Goal: Information Seeking & Learning: Learn about a topic

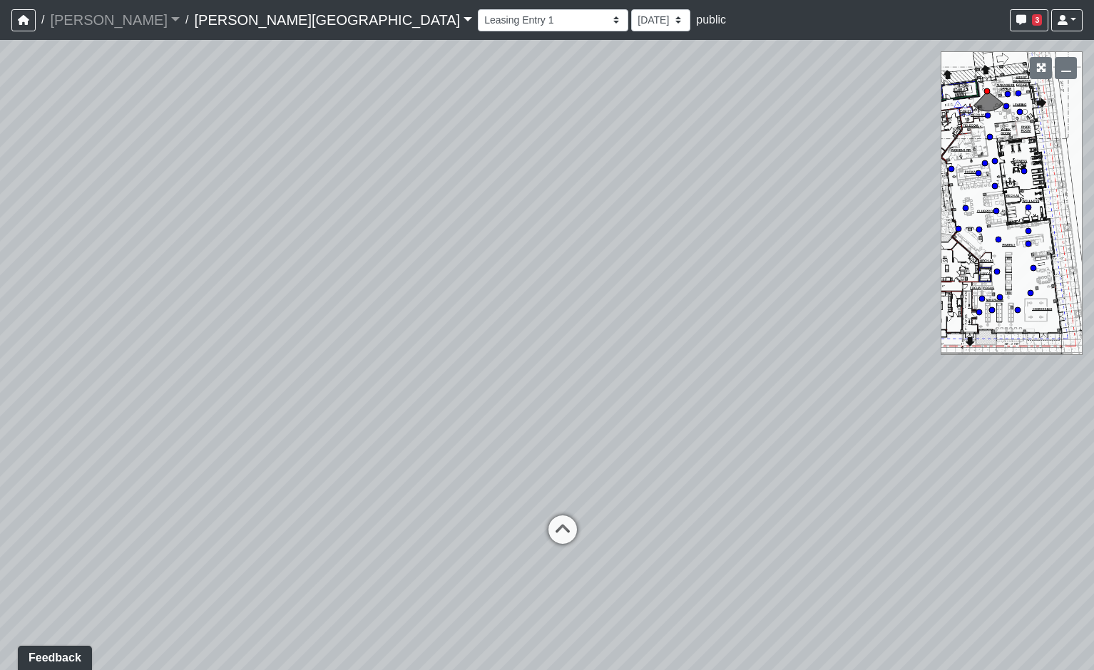
click at [1031, 297] on div "Loading... Coffee Bar" at bounding box center [547, 355] width 1094 height 630
click at [1033, 292] on circle at bounding box center [1031, 293] width 6 height 6
select select "s8G2UFdYkfqv77tSwsqNr7"
drag, startPoint x: 454, startPoint y: 332, endPoint x: 798, endPoint y: 272, distance: 349.6
click at [798, 272] on div "Loading... Coffee Bar Loading... Coworking Seating 1 Loading... Coworking Seati…" at bounding box center [547, 355] width 1094 height 630
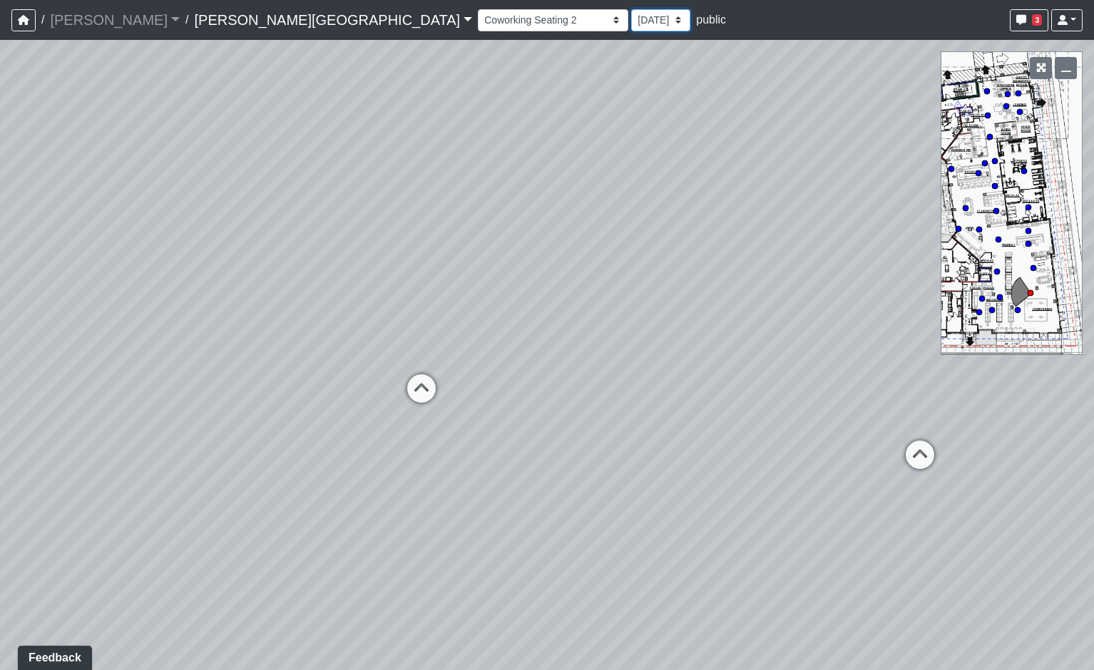
click at [631, 18] on select "[DATE] [DATE] [DATE] [DATE] [DATE] [DATE] [DATE] [DATE] [DATE] [DATE] [DATE]" at bounding box center [660, 20] width 59 height 22
select select "rg1nAM742azwa1BpHNmNK7"
click at [631, 9] on select "[DATE] [DATE] [DATE] [DATE] [DATE] [DATE] [DATE] [DATE] [DATE] [DATE] [DATE]" at bounding box center [660, 20] width 59 height 22
select select "s8G2UFdYkfqv77tSwsqNr7"
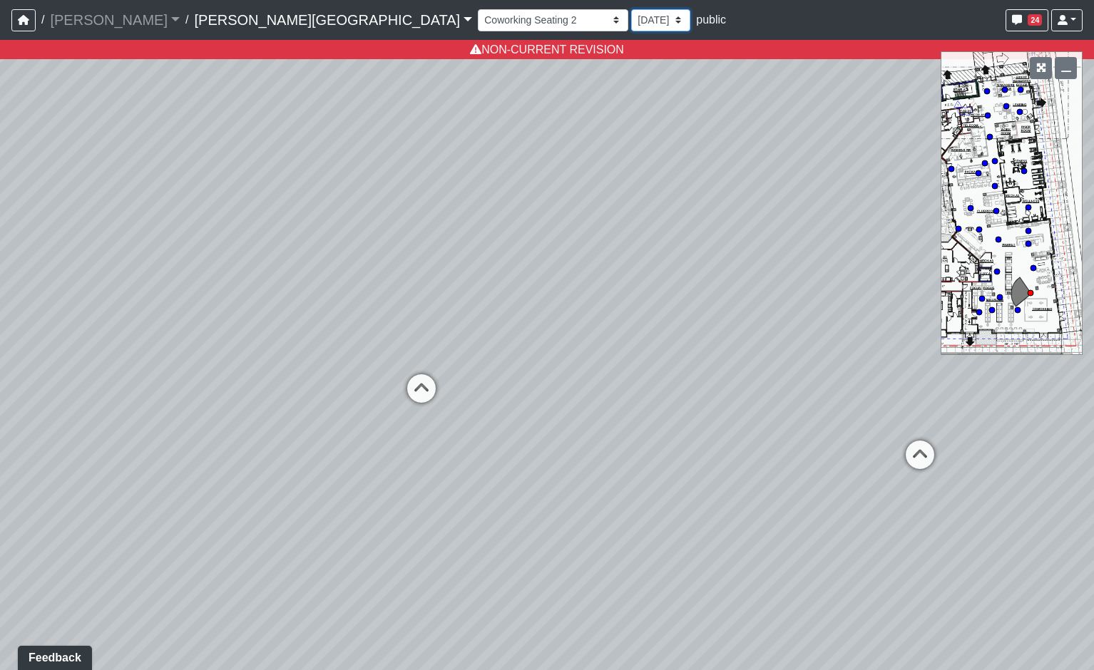
click at [631, 14] on select "[DATE] [DATE] [DATE] [DATE] [DATE] [DATE] [DATE] [DATE] [DATE] [DATE] [DATE]" at bounding box center [660, 20] width 59 height 22
click at [631, 18] on select "[DATE] [DATE] [DATE] [DATE] [DATE] [DATE] [DATE] [DATE] [DATE] [DATE] [DATE]" at bounding box center [660, 20] width 59 height 22
click at [631, 19] on select "[DATE] [DATE] [DATE] [DATE] [DATE] [DATE] [DATE] [DATE] [DATE] [DATE] [DATE]" at bounding box center [660, 20] width 59 height 22
select select "4AQpax1e1UZyJnptCWdnbA"
click at [631, 9] on select "[DATE] [DATE] [DATE] [DATE] [DATE] [DATE] [DATE] [DATE] [DATE] [DATE] [DATE]" at bounding box center [660, 20] width 59 height 22
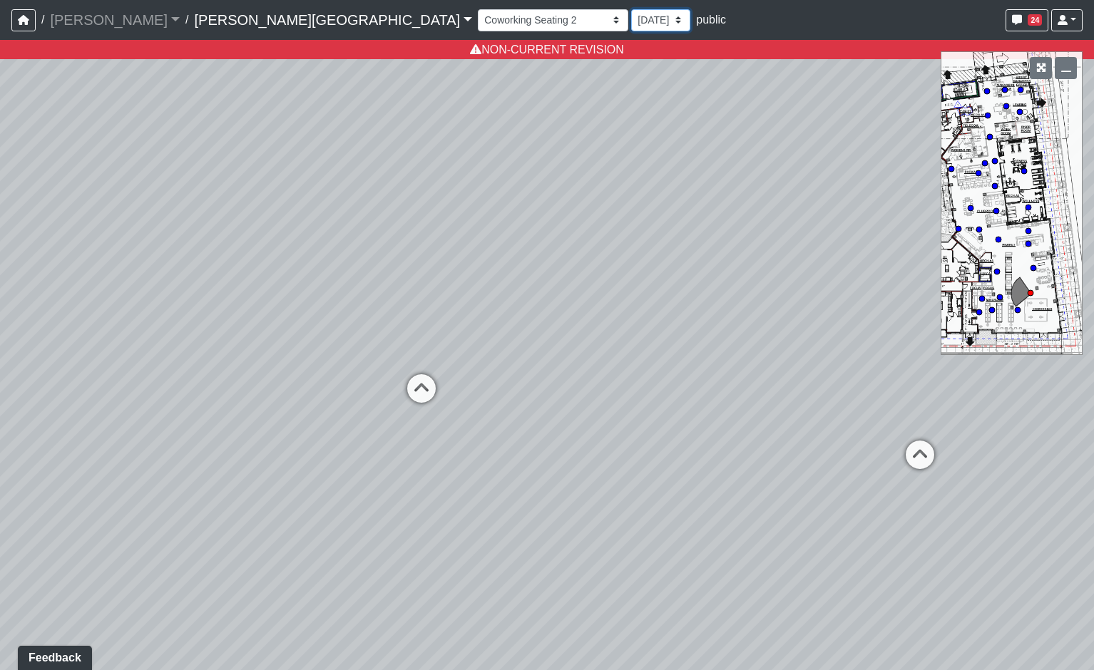
select select "s8G2UFdYkfqv77tSwsqNr7"
select select "4AQpax1e1UZyJnptCWdnbA"
drag, startPoint x: 679, startPoint y: 170, endPoint x: 200, endPoint y: 181, distance: 479.3
click at [200, 181] on div "Loading... Coffee Bar Loading... Coworking Seating 1 Loading... Coworking Seati…" at bounding box center [547, 355] width 1094 height 630
click at [478, 23] on select "Hallway Hospitality Bar Package Room Package Room Entry Pool Courtyard Entry 1 …" at bounding box center [549, 20] width 143 height 22
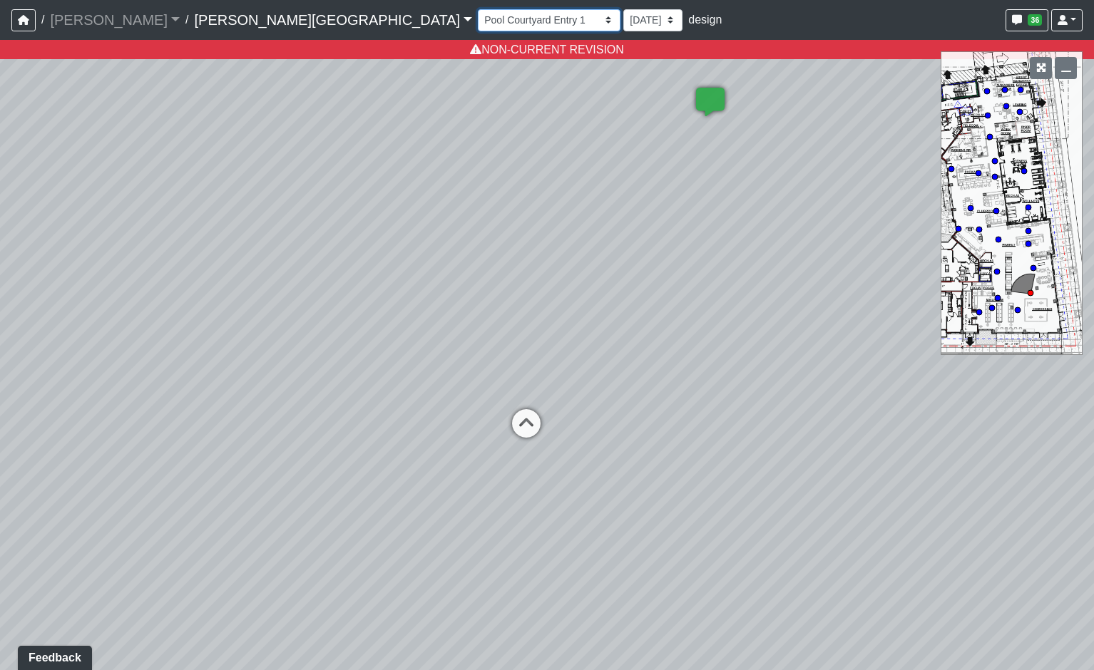
click at [478, 9] on select "Hallway Hospitality Bar Package Room Package Room Entry Pool Courtyard Entry 1 …" at bounding box center [549, 20] width 143 height 22
select select "k5hJBxXw3jAcqimwdvG5kv"
select select "4AQpax1e1UZyJnptCWdnbA"
drag, startPoint x: 821, startPoint y: 299, endPoint x: 257, endPoint y: 158, distance: 581.6
click at [257, 158] on div "Loading... Coffee Bar Loading... Coworking Seating 1 Loading... Coworking Seati…" at bounding box center [547, 355] width 1094 height 630
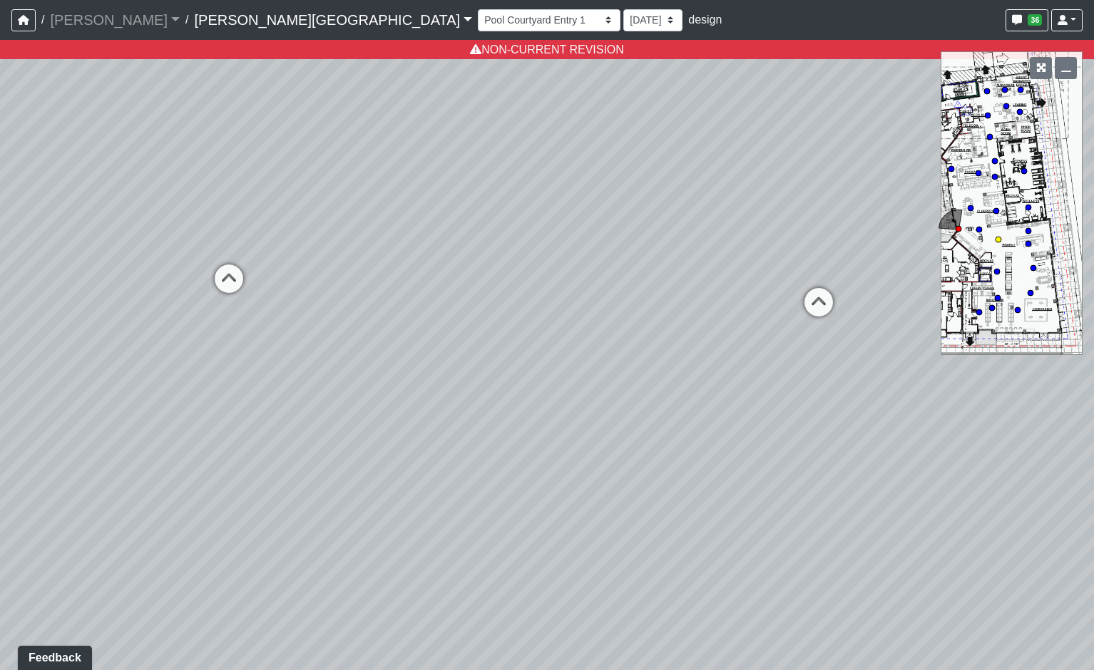
click at [998, 240] on circle at bounding box center [998, 240] width 6 height 6
select select "8eGugpUJ7mA5qJDwsm4SsZ"
drag, startPoint x: 533, startPoint y: 355, endPoint x: 91, endPoint y: 236, distance: 457.2
click at [91, 236] on div "Loading... Coffee Bar Loading... Coworking Seating 1 Loading... Coworking Seati…" at bounding box center [547, 355] width 1094 height 630
drag, startPoint x: 713, startPoint y: 396, endPoint x: 687, endPoint y: 590, distance: 194.9
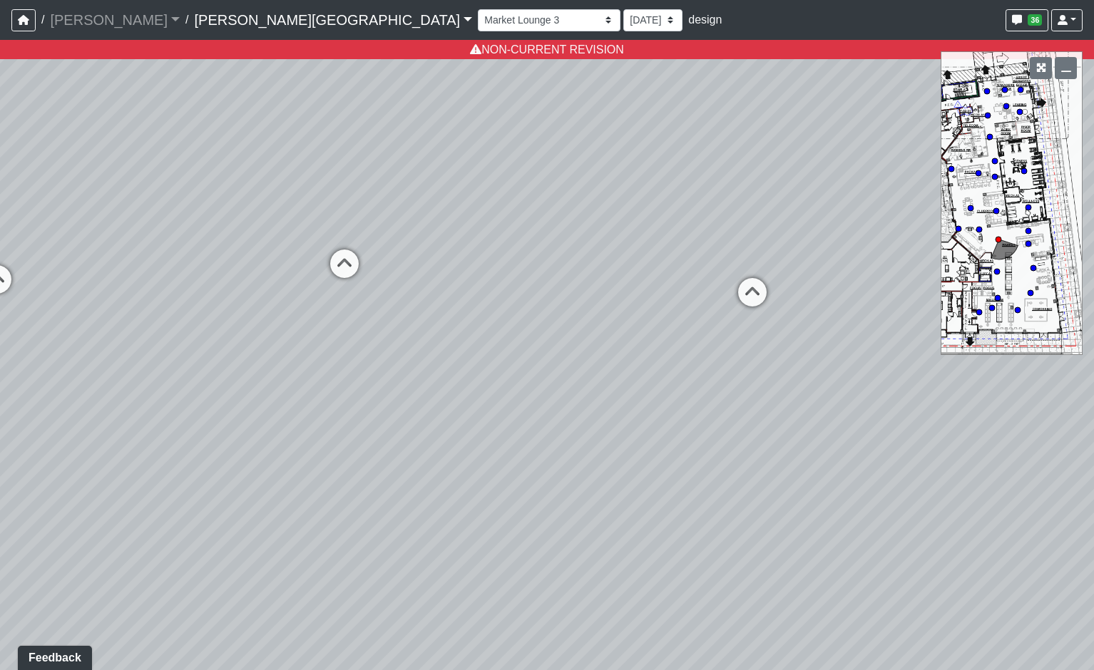
click at [687, 590] on div "Loading... Coffee Bar Loading... Coworking Seating 1 Loading... Coworking Seati…" at bounding box center [547, 355] width 1094 height 630
drag, startPoint x: 697, startPoint y: 489, endPoint x: 543, endPoint y: 647, distance: 220.9
click at [528, 650] on html "/ [PERSON_NAME] Loading... / [PERSON_NAME][GEOGRAPHIC_DATA] [PERSON_NAME][GEOGR…" at bounding box center [547, 335] width 1094 height 670
click at [623, 24] on select "[DATE] [DATE] [DATE] [DATE] [DATE] [DATE] [DATE] [DATE] [DATE] [DATE] [DATE]" at bounding box center [652, 20] width 59 height 22
select select "h9Wa8Bvob1wevJsF4YcYeP"
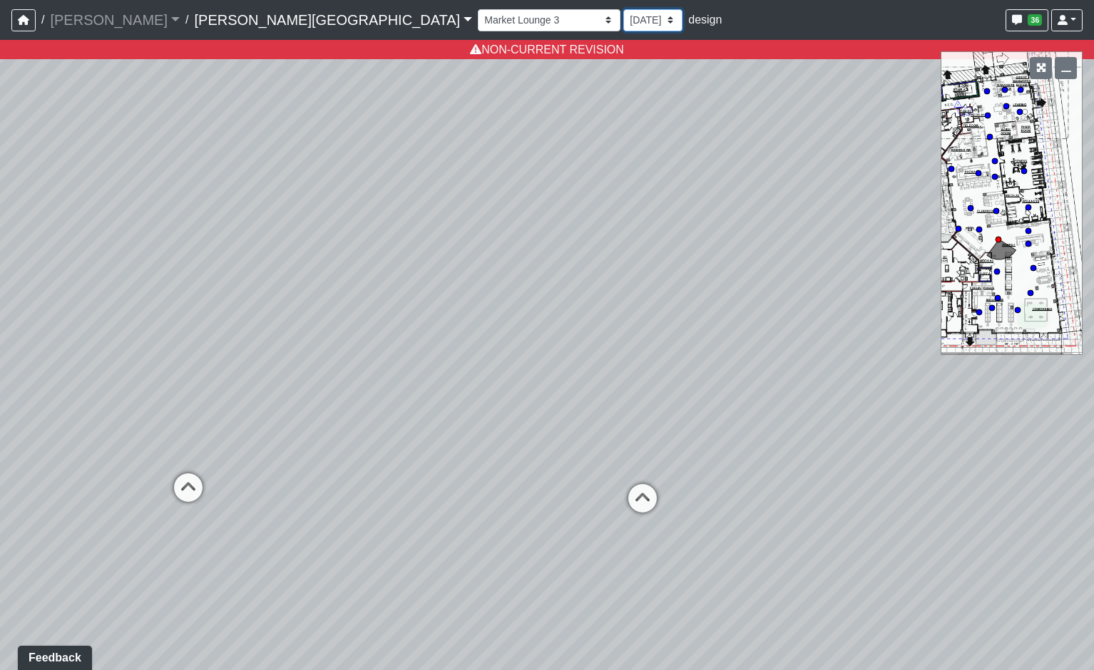
click at [623, 9] on select "[DATE] [DATE] [DATE] [DATE] [DATE] [DATE] [DATE] [DATE] [DATE] [DATE] [DATE]" at bounding box center [652, 20] width 59 height 22
select select "8eGugpUJ7mA5qJDwsm4SsZ"
click at [623, 14] on select "[DATE] [DATE] [DATE] [DATE] [DATE] [DATE] [DATE] [DATE] [DATE] [DATE] [DATE]" at bounding box center [652, 20] width 59 height 22
select select "4RaHTiPXkmhnUPAV7KL21M"
click at [623, 9] on select "[DATE] [DATE] [DATE] [DATE] [DATE] [DATE] [DATE] [DATE] [DATE] [DATE] [DATE]" at bounding box center [652, 20] width 59 height 22
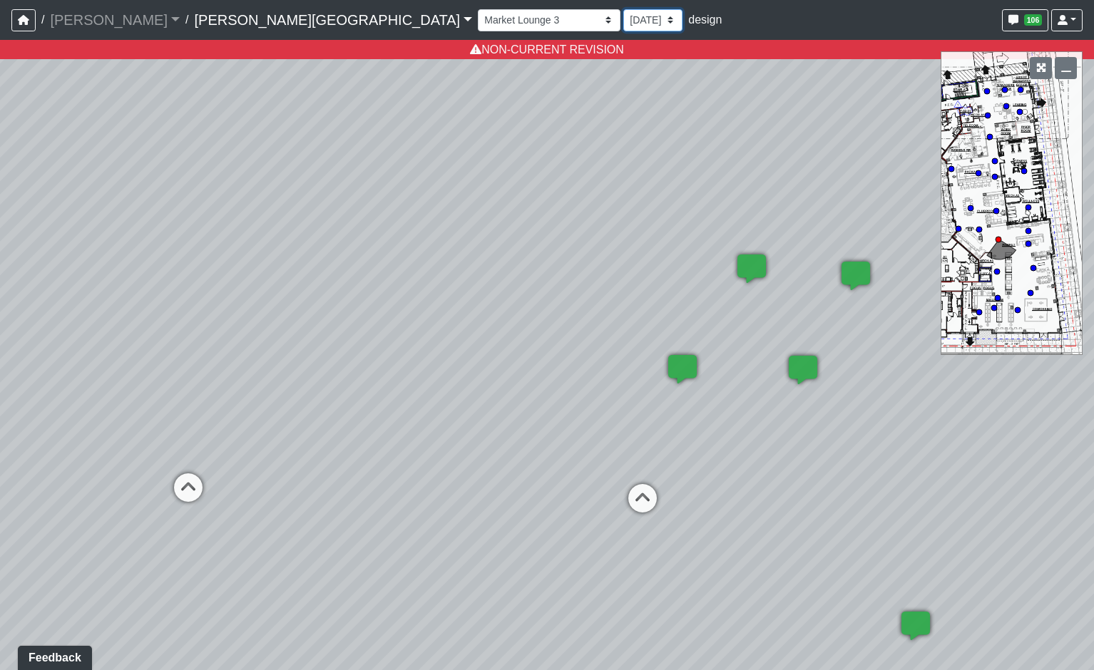
select select "8eGugpUJ7mA5qJDwsm4SsZ"
select select "4RaHTiPXkmhnUPAV7KL21M"
click at [623, 24] on select "[DATE] [DATE] [DATE] [DATE] [DATE] [DATE] [DATE] [DATE] [DATE] [DATE] [DATE]" at bounding box center [652, 20] width 59 height 22
click at [623, 9] on select "[DATE] [DATE] [DATE] [DATE] [DATE] [DATE] [DATE] [DATE] [DATE] [DATE] [DATE]" at bounding box center [652, 20] width 59 height 22
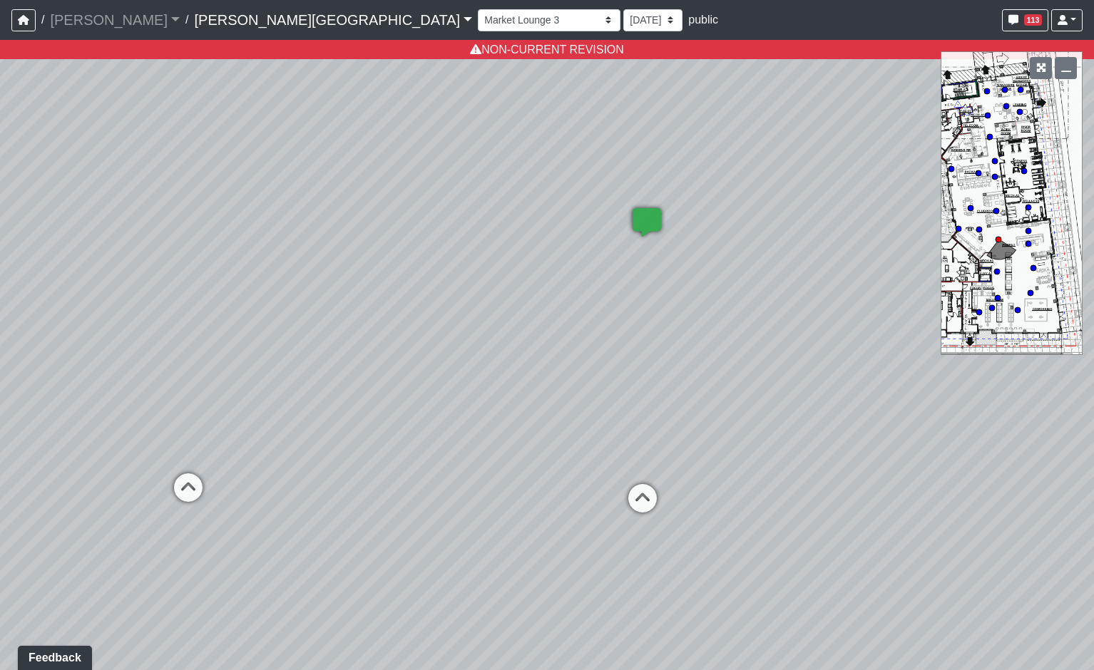
click at [449, 217] on div "Loading... Coffee Bar Loading... Coworking Seating 1 Loading... Coworking Seati…" at bounding box center [547, 355] width 1094 height 630
click at [633, 499] on icon at bounding box center [642, 505] width 43 height 43
select select "aSpht6C2hq2mZ3YnXdtVpj"
select select "4RaHTiPXkmhnUPAV7KL21M"
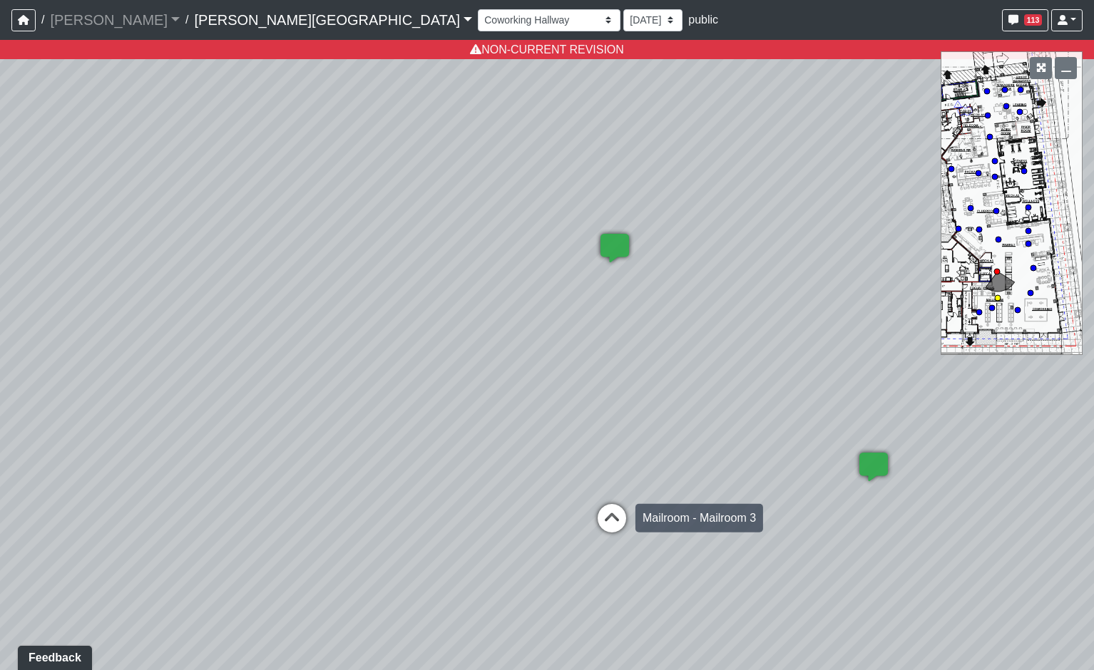
click at [620, 518] on icon at bounding box center [611, 525] width 43 height 43
select select "dV5PrdAd7NBbXf14caRe8q"
select select "4RaHTiPXkmhnUPAV7KL21M"
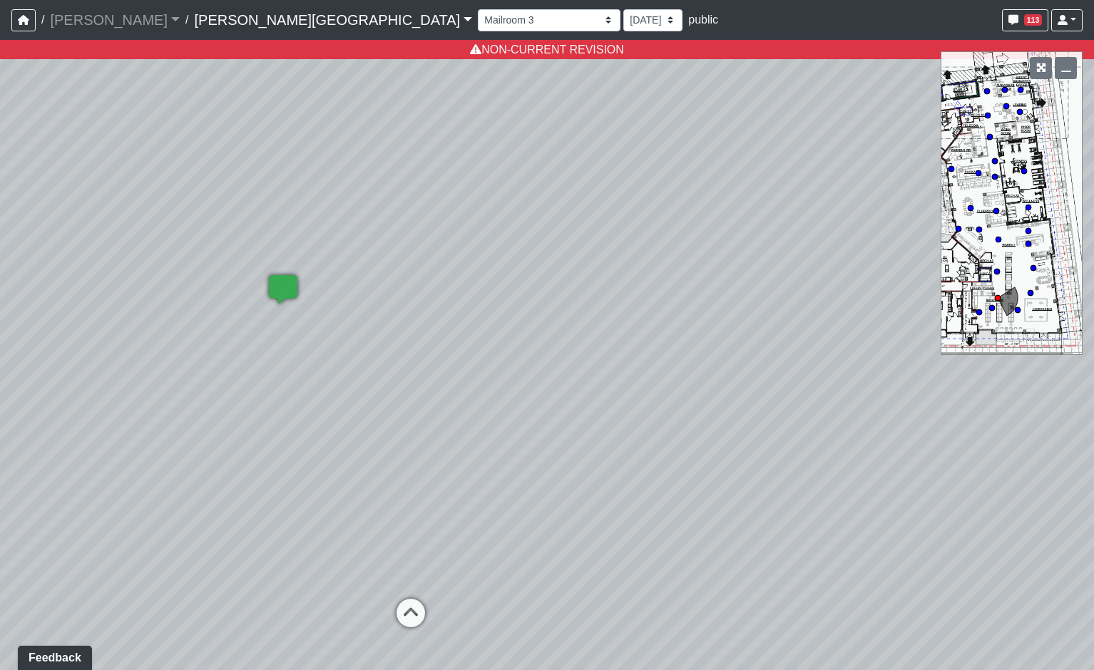
drag, startPoint x: 109, startPoint y: 367, endPoint x: 953, endPoint y: 406, distance: 844.5
click at [951, 409] on div "Loading... Coffee Bar Loading... Coworking Seating 1 Loading... Coworking Seati…" at bounding box center [547, 355] width 1094 height 630
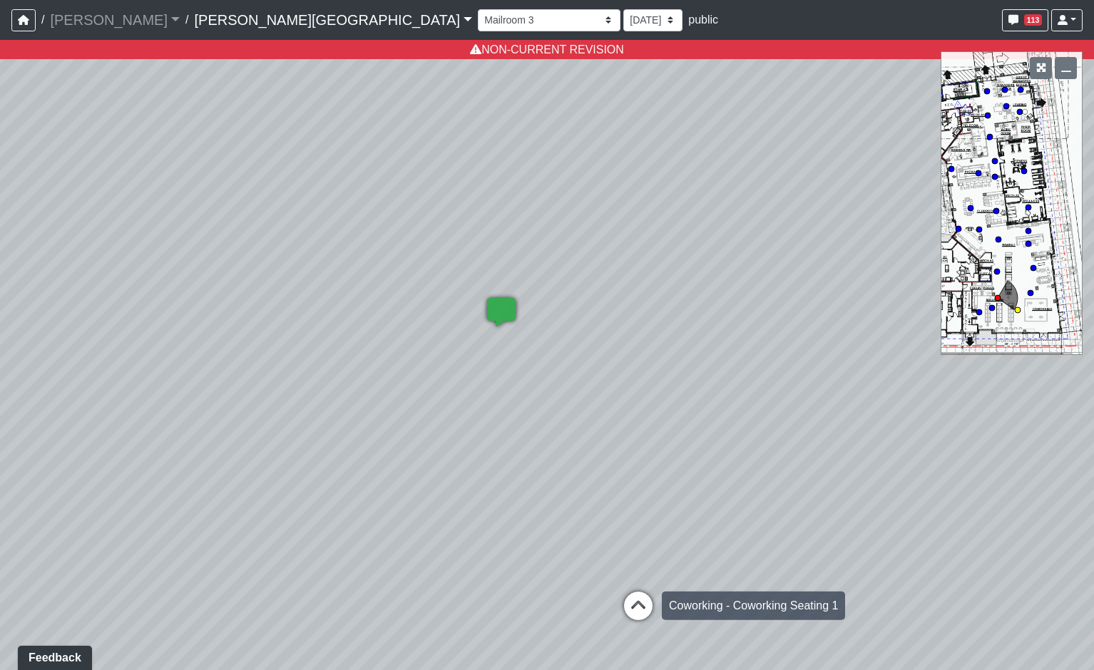
click at [638, 604] on icon at bounding box center [638, 613] width 43 height 43
select select "14aSjyWGB2RM1SNAaZHPuh"
select select "4RaHTiPXkmhnUPAV7KL21M"
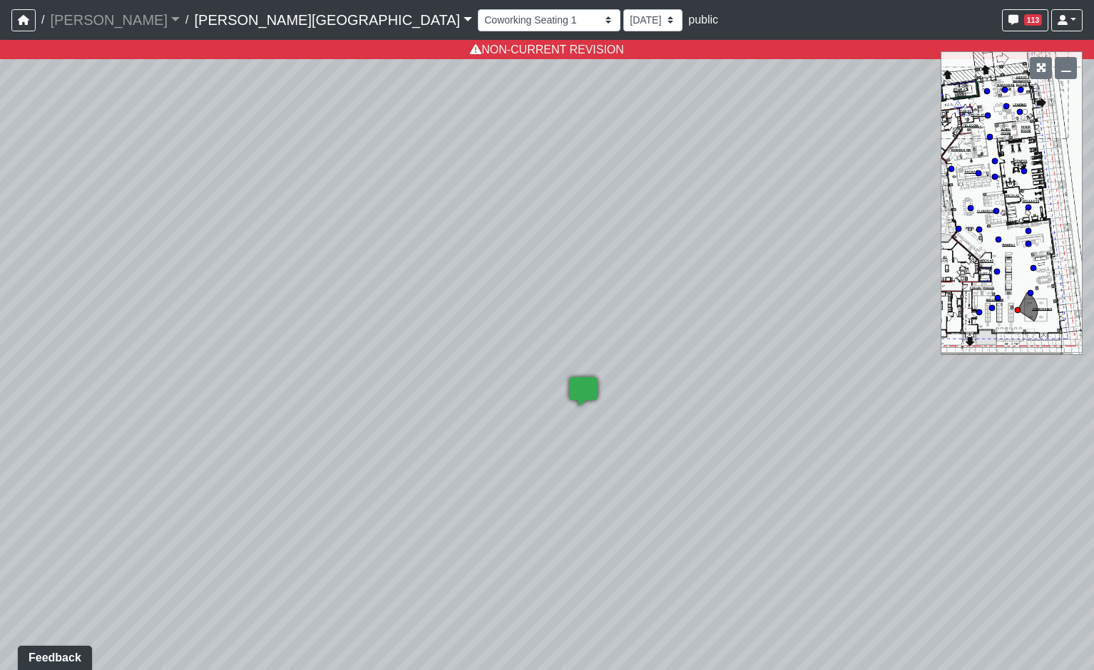
drag, startPoint x: 235, startPoint y: 428, endPoint x: 1152, endPoint y: 419, distance: 917.1
click at [1093, 419] on html "/ [PERSON_NAME] Loading... / [PERSON_NAME][GEOGRAPHIC_DATA] [PERSON_NAME][GEOGR…" at bounding box center [547, 335] width 1094 height 670
drag, startPoint x: 518, startPoint y: 510, endPoint x: 541, endPoint y: 464, distance: 51.0
click at [501, 511] on div "Loading... Coffee Bar Loading... Coworking Seating 1 Loading... Coworking Seati…" at bounding box center [547, 355] width 1094 height 630
drag, startPoint x: 967, startPoint y: 578, endPoint x: 639, endPoint y: 289, distance: 437.5
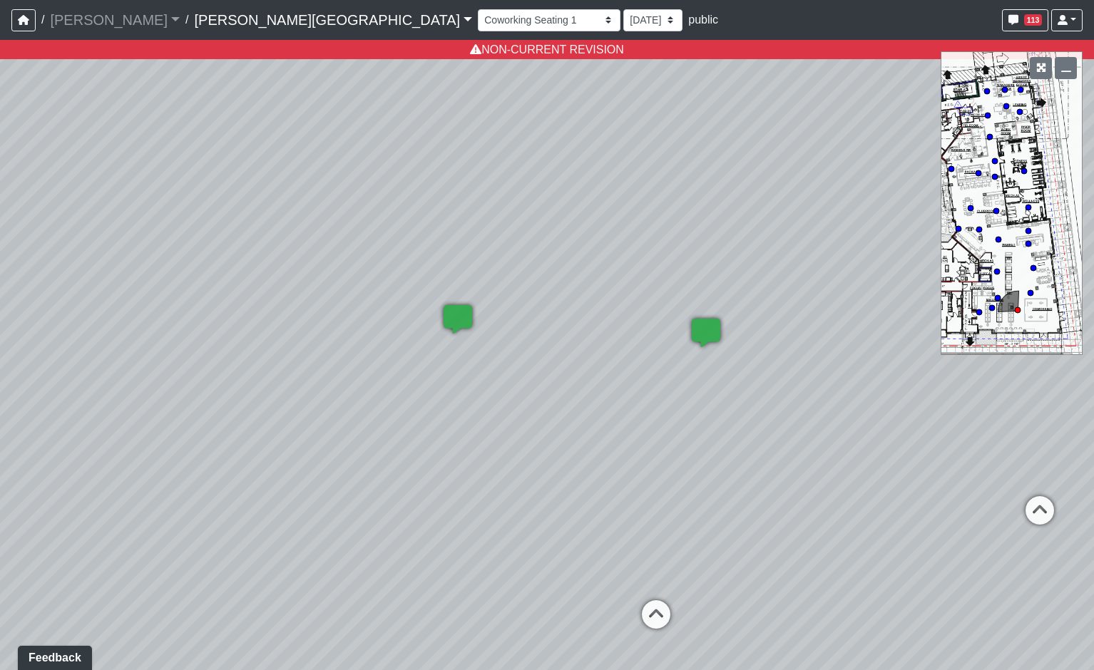
click at [813, 489] on div "Loading... Coffee Bar Loading... Coworking Seating 1 Loading... Coworking Seati…" at bounding box center [547, 355] width 1094 height 630
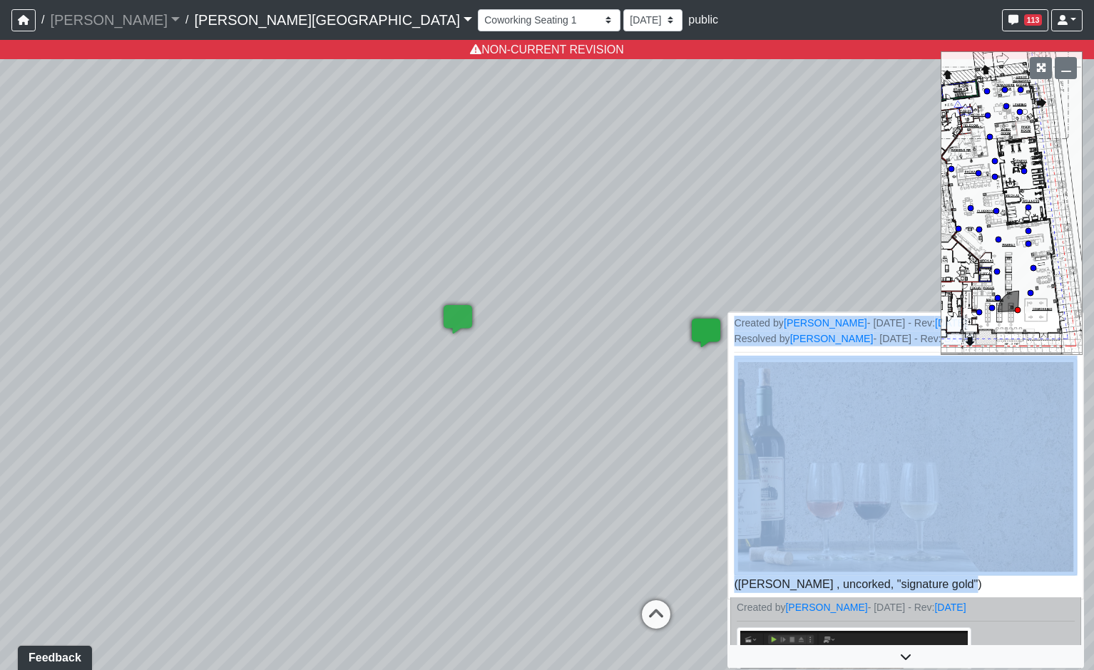
click at [970, 576] on li "Created by [PERSON_NAME] - [DATE] - Rev: [DATE] Resolved by [PERSON_NAME] - [DA…" at bounding box center [905, 455] width 356 height 287
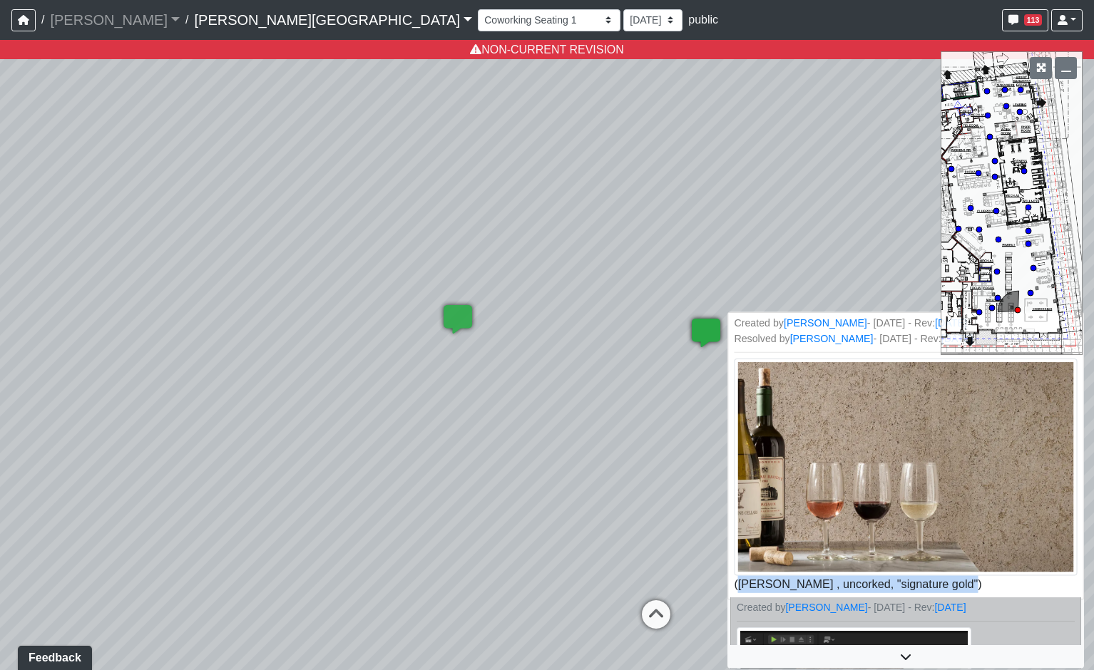
drag, startPoint x: 948, startPoint y: 583, endPoint x: 734, endPoint y: 579, distance: 214.0
click at [734, 579] on li "Created by [PERSON_NAME] - [DATE] - Rev: [DATE] Resolved by [PERSON_NAME] - [DA…" at bounding box center [905, 455] width 356 height 287
copy span "([PERSON_NAME] , uncorked, "signature gold")"
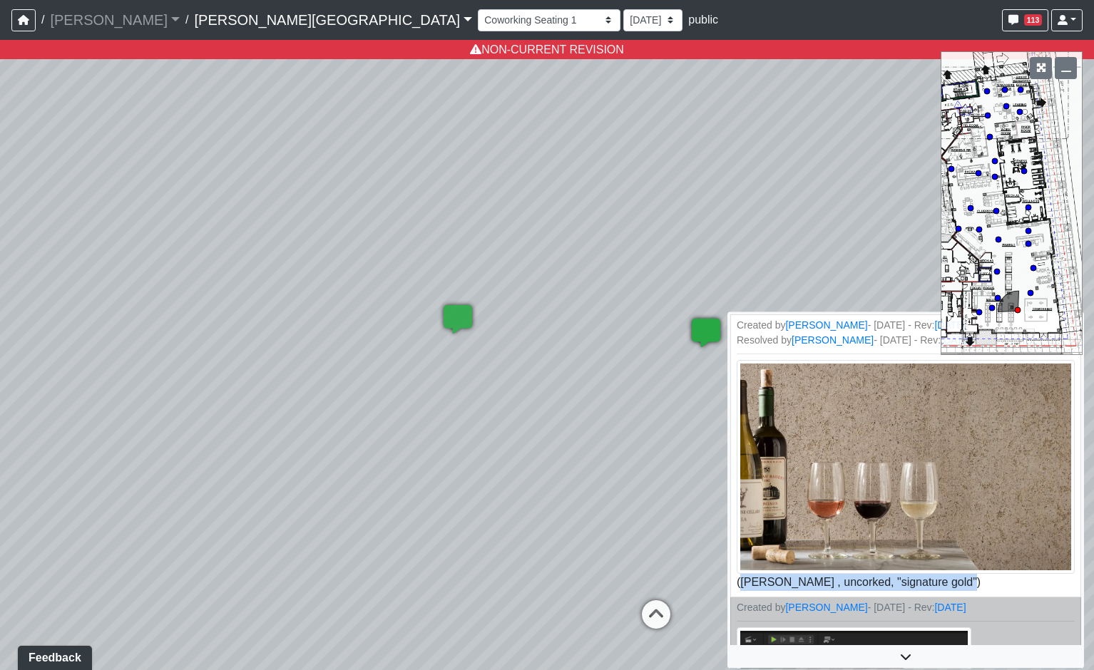
click at [701, 336] on icon at bounding box center [706, 340] width 43 height 43
